Goal: Transaction & Acquisition: Purchase product/service

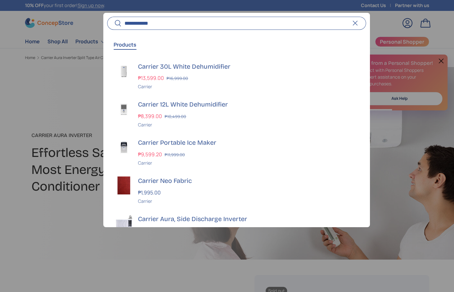
type input "**********"
click at [107, 16] on button "Search" at bounding box center [114, 23] width 14 height 15
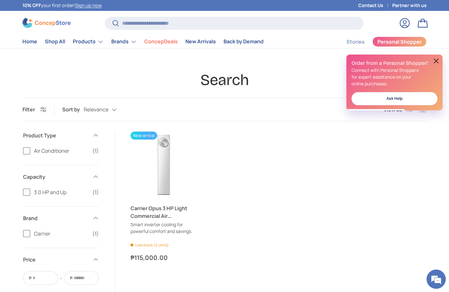
click at [259, 130] on div "Search Filter Filter & Sort Sort by Relevance Relevance Price, low to high Pric…" at bounding box center [225, 221] width 446 height 300
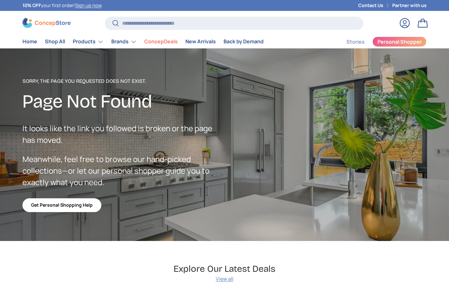
scroll to position [1575, 2625]
click at [157, 22] on input "Search" at bounding box center [234, 23] width 259 height 13
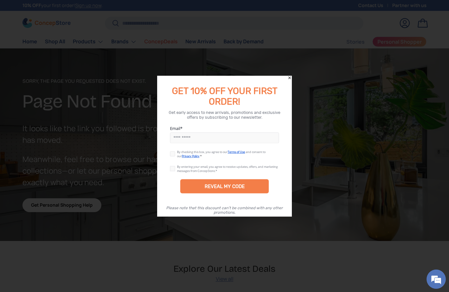
click at [131, 25] on div at bounding box center [224, 146] width 449 height 292
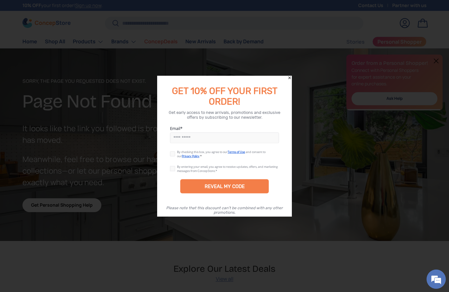
click at [290, 78] on icon "Close" at bounding box center [290, 77] width 3 height 3
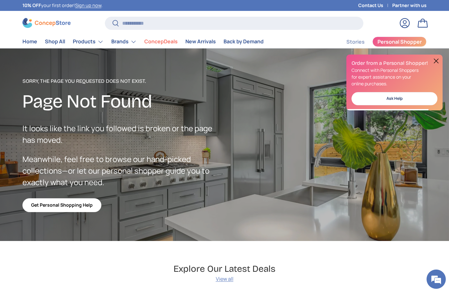
click at [142, 33] on div "Search Search Reset" at bounding box center [234, 26] width 259 height 18
click at [143, 30] on input "Search" at bounding box center [234, 23] width 259 height 13
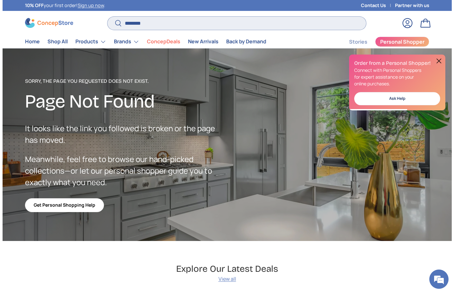
scroll to position [0, 0]
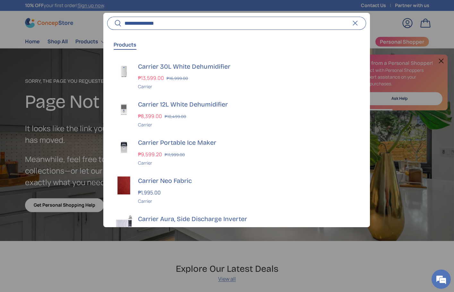
type input "**********"
click at [107, 16] on button "Search" at bounding box center [114, 23] width 14 height 15
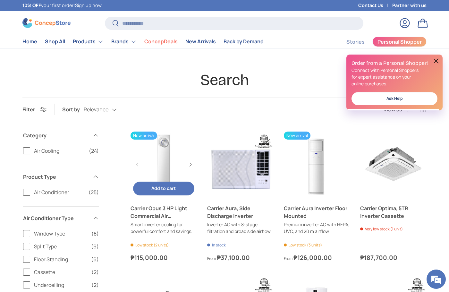
click at [171, 169] on link "Carrier Opus 3 HP Light Commercial Air Conditioner" at bounding box center [164, 165] width 66 height 66
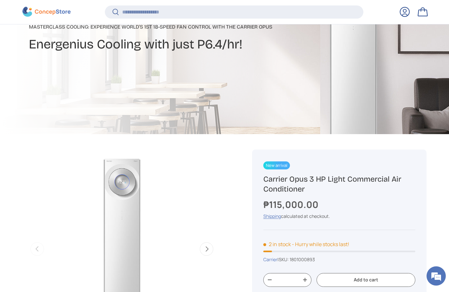
scroll to position [191, 0]
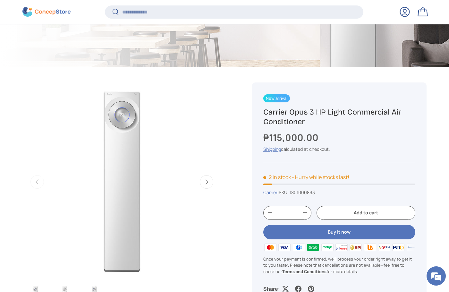
click at [335, 139] on div "₱115,000.00" at bounding box center [340, 137] width 152 height 13
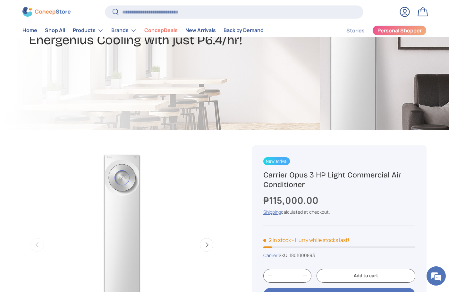
scroll to position [0, 0]
